Goal: Task Accomplishment & Management: Use online tool/utility

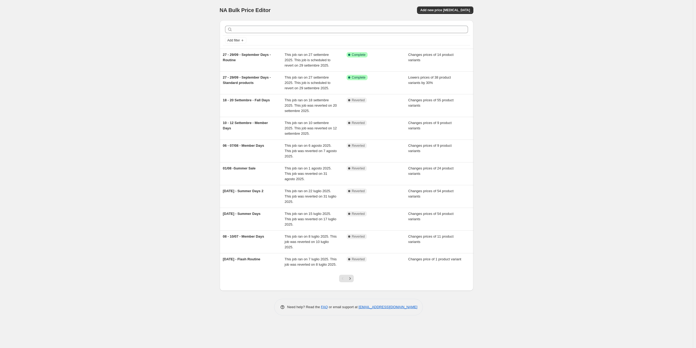
click at [243, 54] on span "27 - 29/09 - September Days - Routine" at bounding box center [247, 57] width 48 height 9
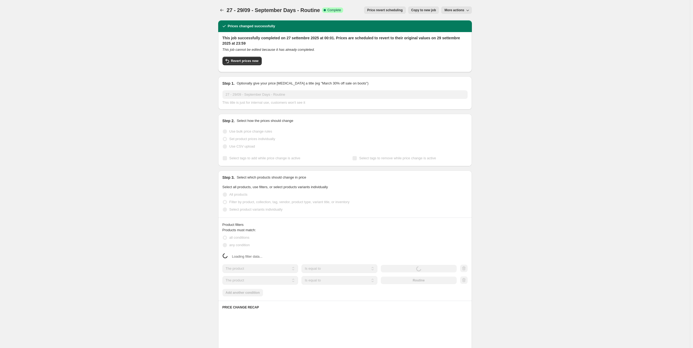
select select "collection"
select select "product_type"
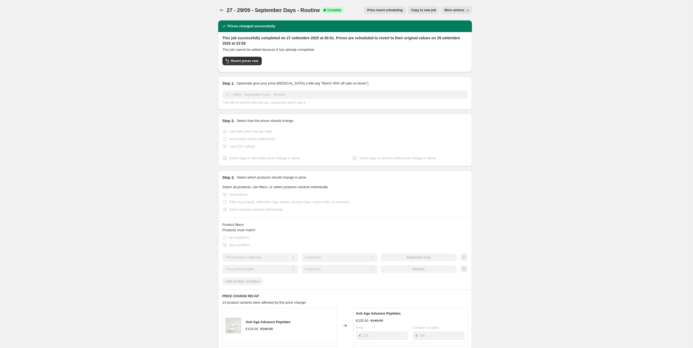
click at [222, 9] on icon "Price change jobs" at bounding box center [221, 9] width 5 height 5
